Goal: Transaction & Acquisition: Purchase product/service

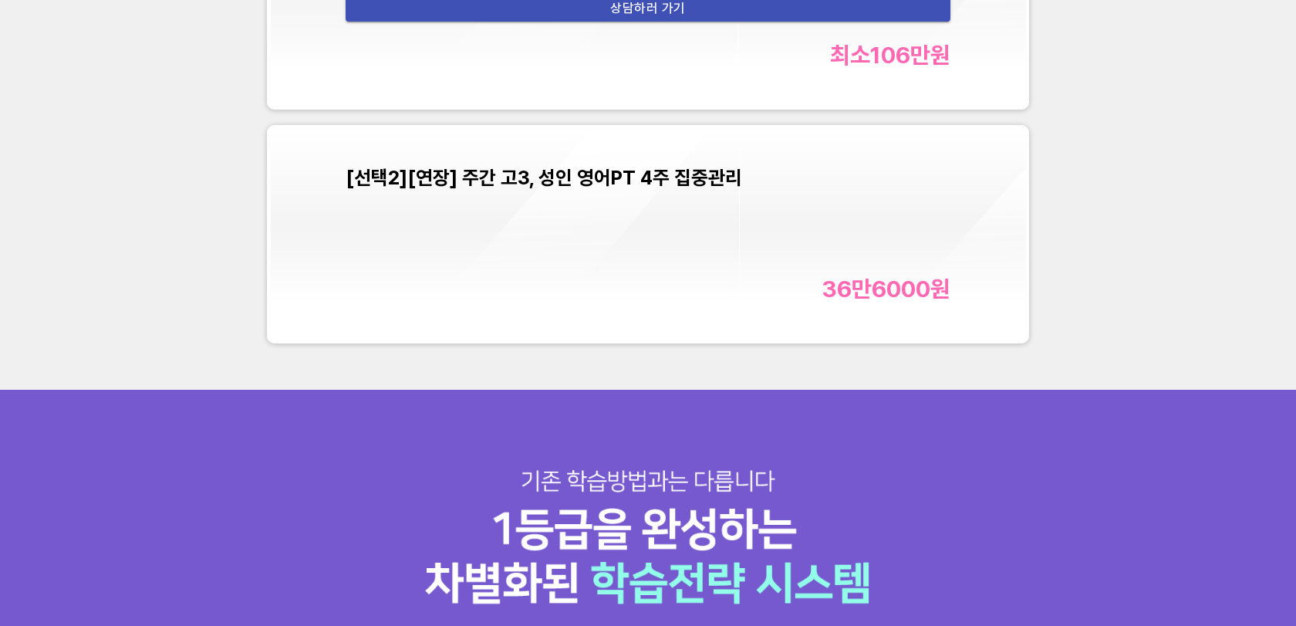
scroll to position [5921, 0]
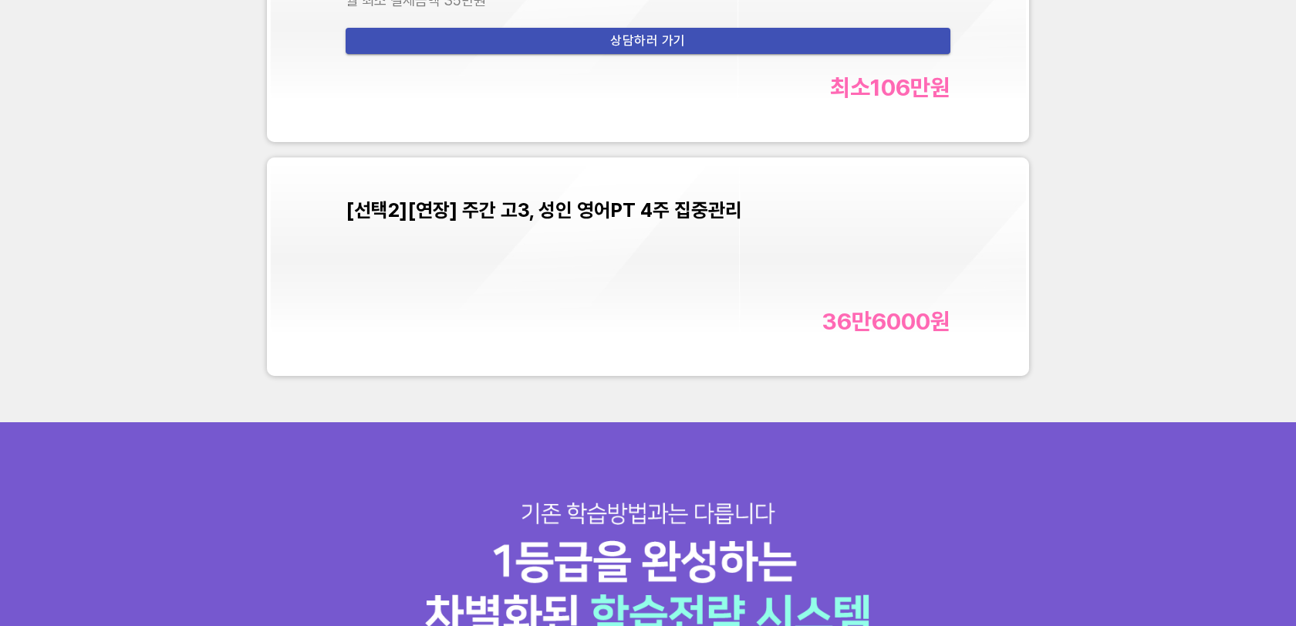
click at [623, 225] on div "[선택2][연장] 주간 고3, 성인 영어PT 4주 집중관리 36만6000 원" at bounding box center [648, 266] width 605 height 136
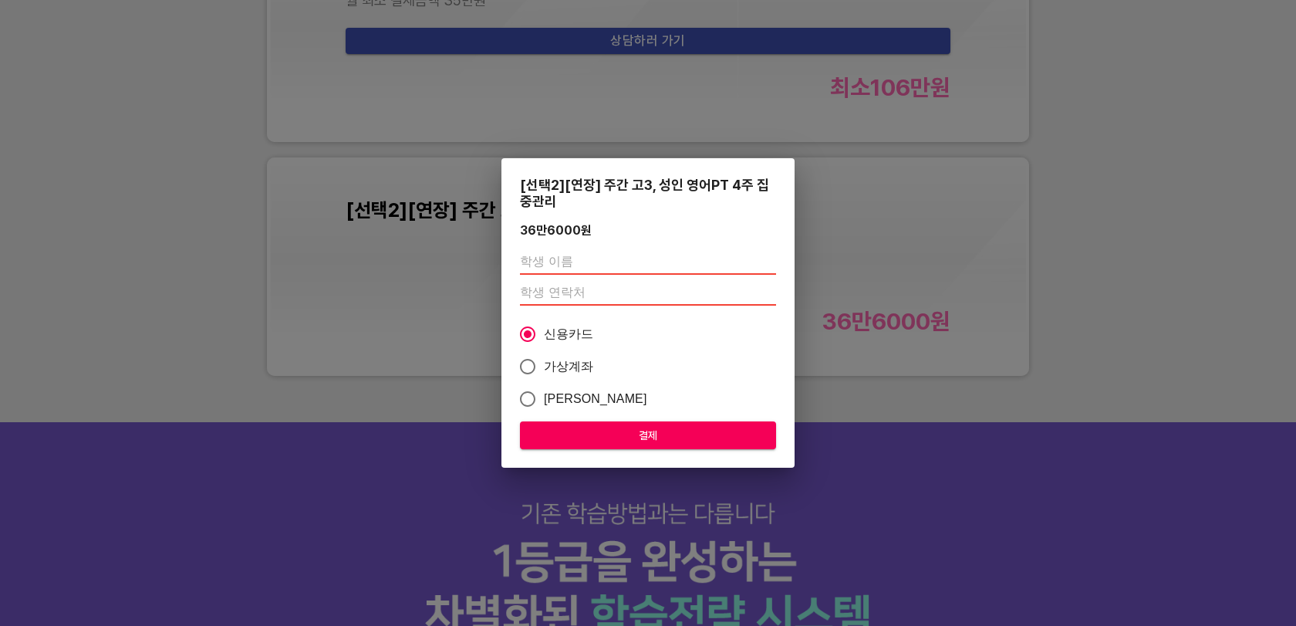
click at [618, 260] on input "text" at bounding box center [648, 262] width 256 height 25
type input "손상국"
click at [645, 284] on input "number" at bounding box center [648, 293] width 256 height 25
paste input "01085143917"
type input "01085143917"
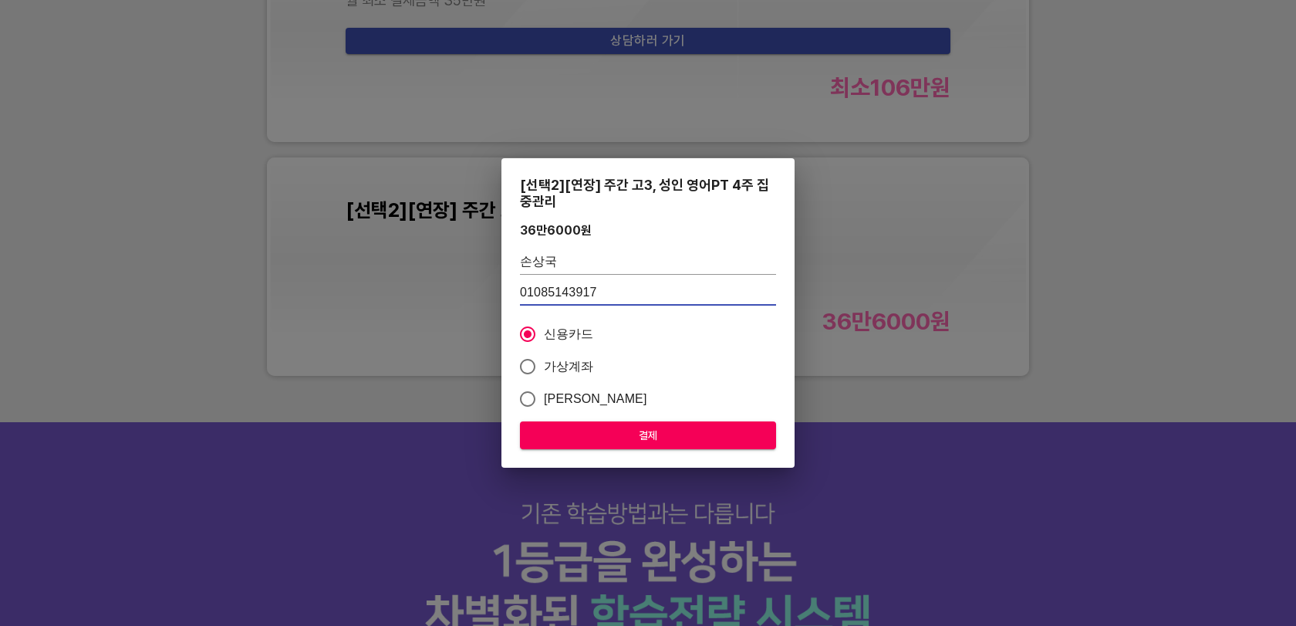
click at [569, 366] on span "가상계좌" at bounding box center [569, 366] width 50 height 19
click at [544, 366] on input "가상계좌" at bounding box center [528, 366] width 32 height 32
radio input "true"
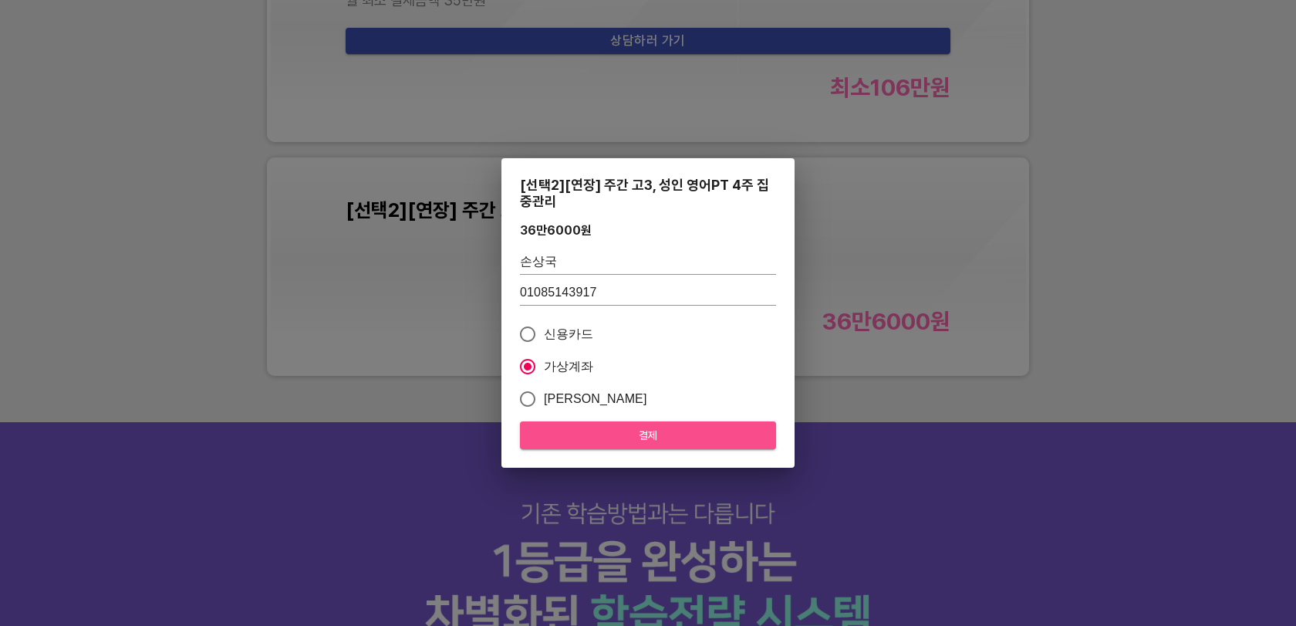
click at [660, 427] on span "결제" at bounding box center [647, 435] width 231 height 19
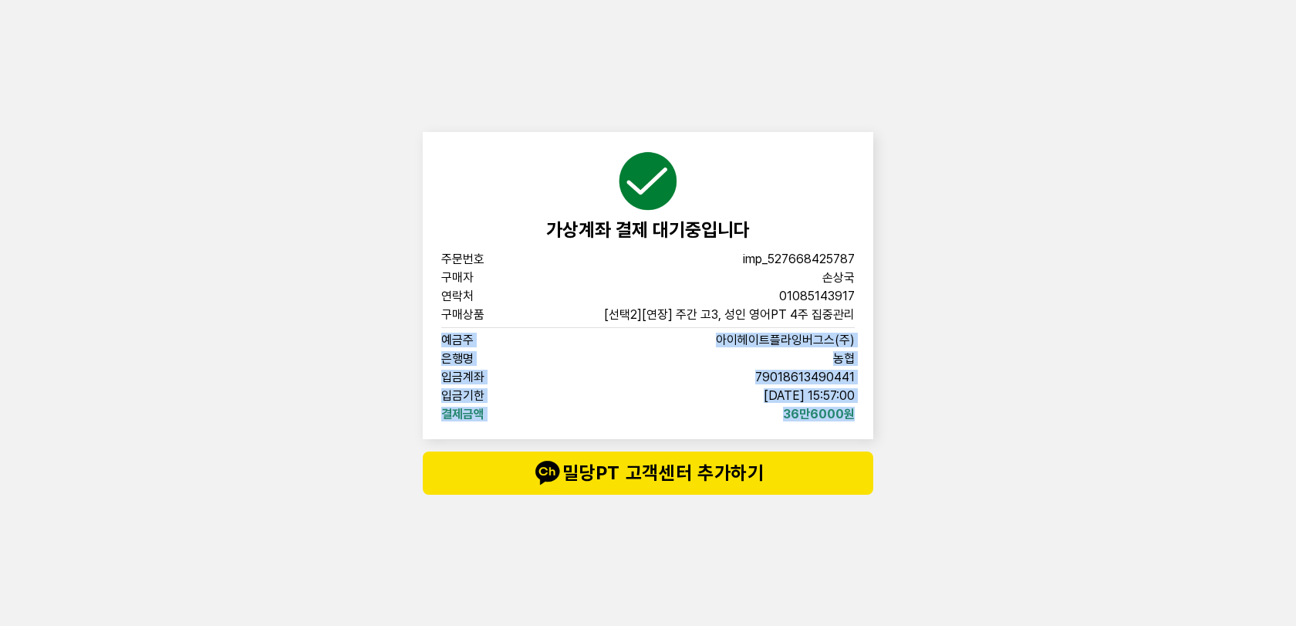
drag, startPoint x: 436, startPoint y: 339, endPoint x: 853, endPoint y: 414, distance: 423.5
click at [853, 414] on div "가상계좌 결제 대기중입니다 주문번호 imp_[PHONE_NUMBER] 구매자 손상국 연락처 01085143917 구매상품 [선택2][연장] 주…" at bounding box center [648, 285] width 451 height 307
copy div "예금주 아이헤이트플라잉버그스(주) 은행명 농협 입금계좌 [FINANCIAL_ID] 입금기한 [DATE] 15:57:00 결제금액 36만6000원"
